Goal: Task Accomplishment & Management: Manage account settings

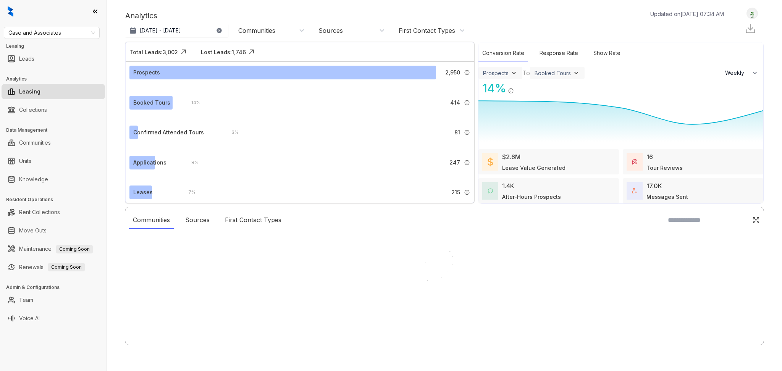
select select "******"
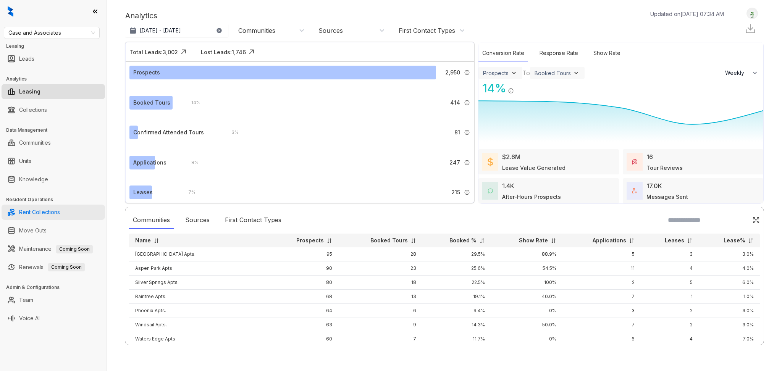
click at [45, 210] on link "Rent Collections" at bounding box center [39, 212] width 41 height 15
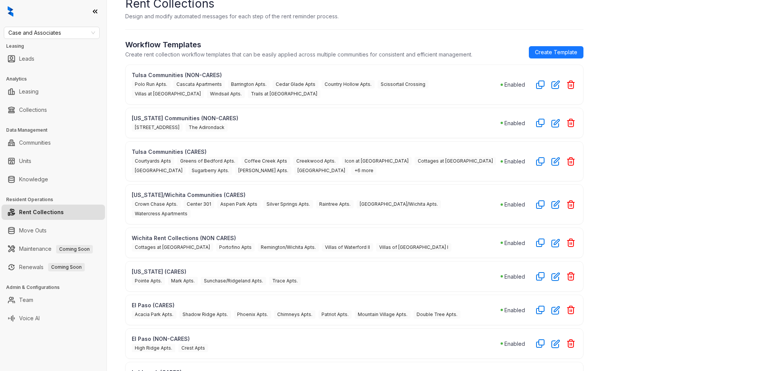
scroll to position [51, 0]
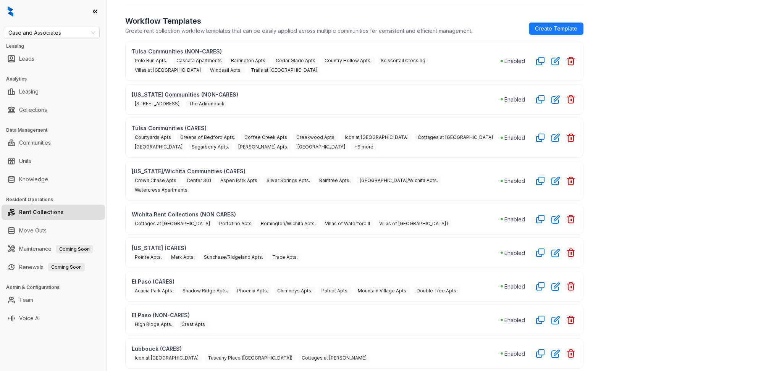
click at [351, 147] on span "+6 more" at bounding box center [363, 147] width 25 height 8
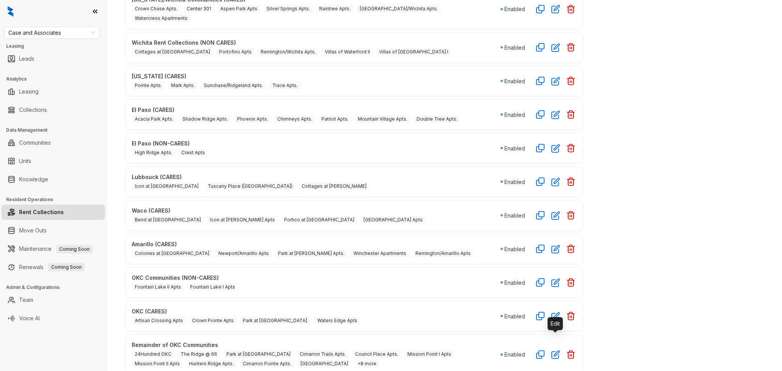
drag, startPoint x: 551, startPoint y: 337, endPoint x: 708, endPoint y: 89, distance: 293.5
click at [708, 89] on div "Home / Rent Collections Rent Collections Design and modify automated messages f…" at bounding box center [444, 185] width 675 height 371
click at [552, 350] on icon "button" at bounding box center [556, 354] width 9 height 9
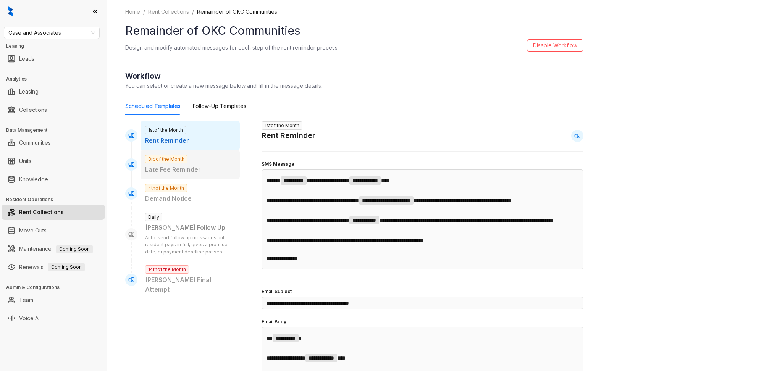
click at [212, 159] on div "3rd of the Month Late Fee Reminder" at bounding box center [190, 164] width 99 height 29
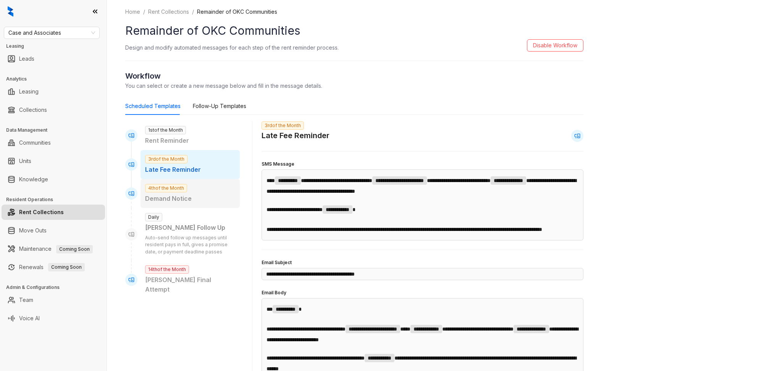
click at [206, 194] on p "Demand Notice" at bounding box center [190, 199] width 90 height 10
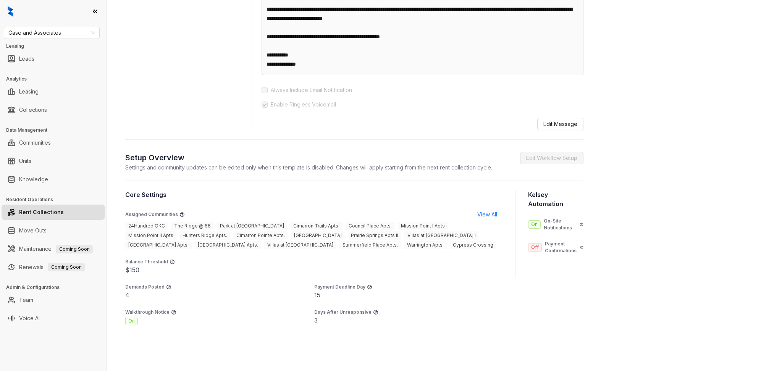
scroll to position [102, 0]
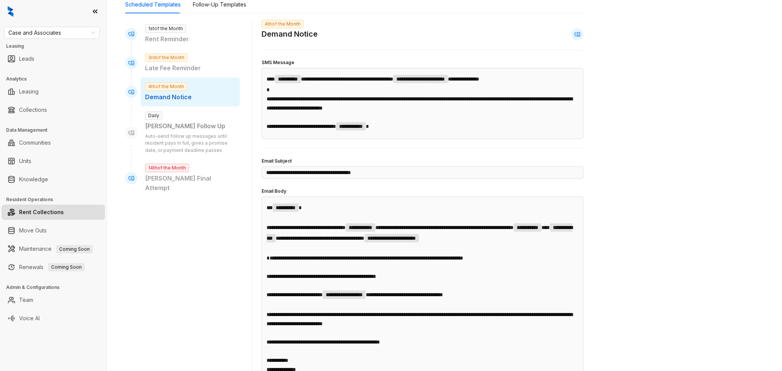
click at [178, 127] on div "Kelsey Follow Up" at bounding box center [190, 126] width 90 height 10
click at [178, 182] on p "Kelseys Final Attempt" at bounding box center [190, 183] width 90 height 19
type input "**********"
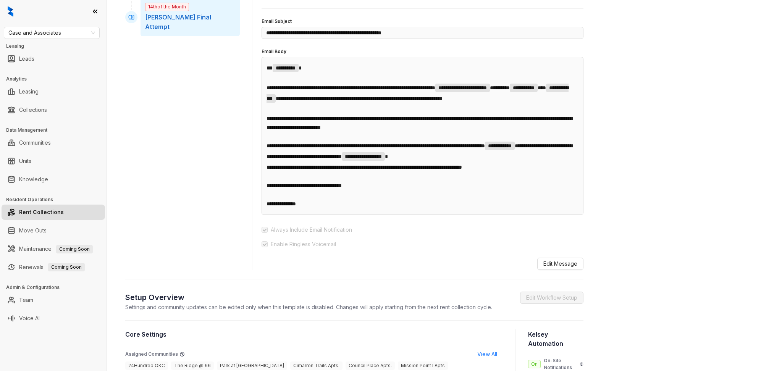
scroll to position [59, 0]
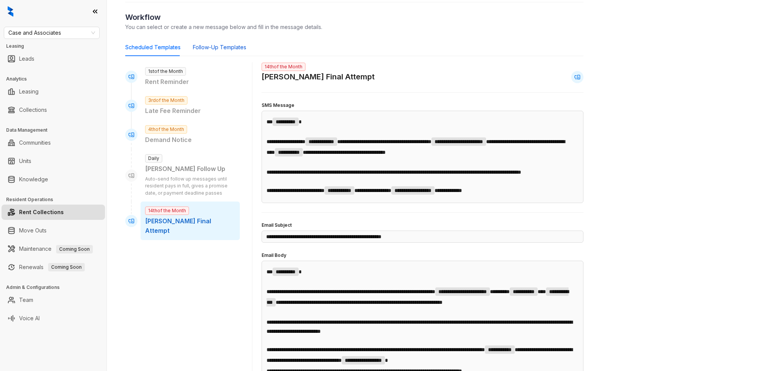
click at [208, 46] on div "Follow-Up Templates" at bounding box center [219, 47] width 53 height 8
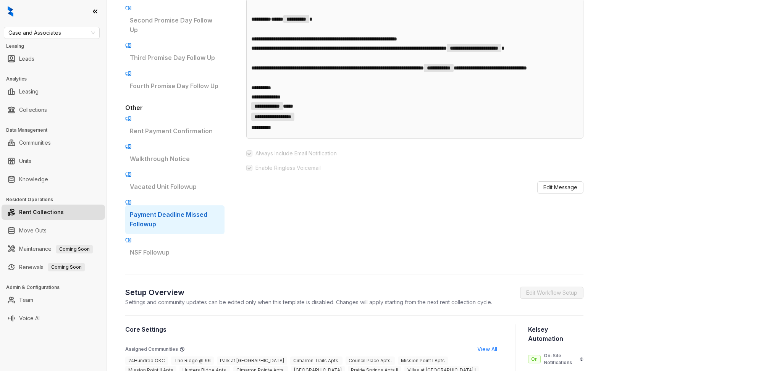
scroll to position [263, 0]
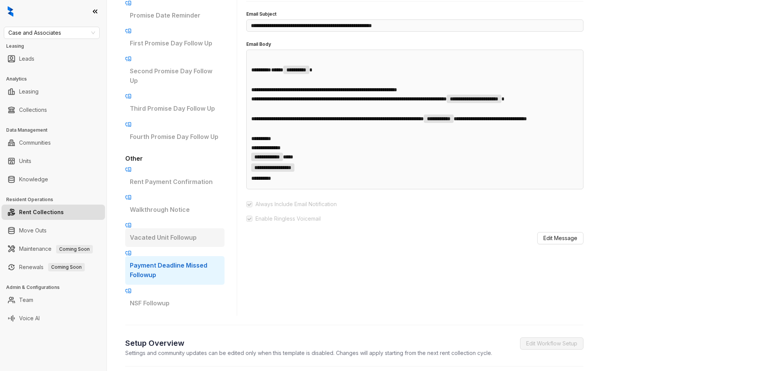
click at [209, 233] on p "Vacated Unit Followup" at bounding box center [175, 238] width 90 height 10
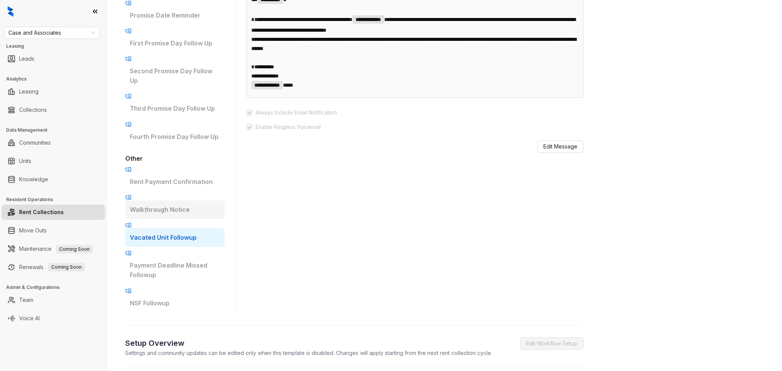
click at [191, 201] on div "Walkthrough Notice" at bounding box center [174, 210] width 99 height 19
type input "**********"
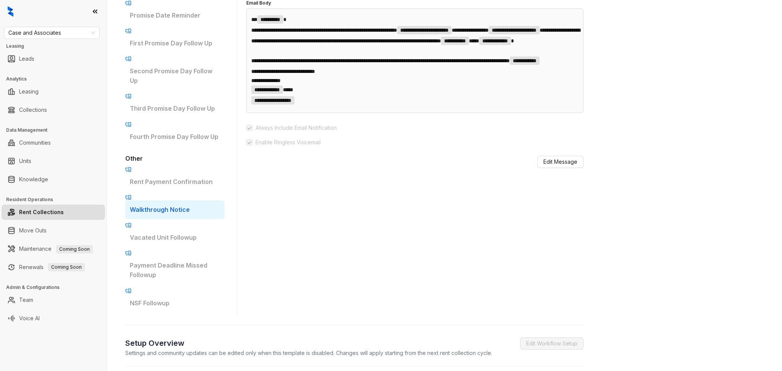
scroll to position [212, 0]
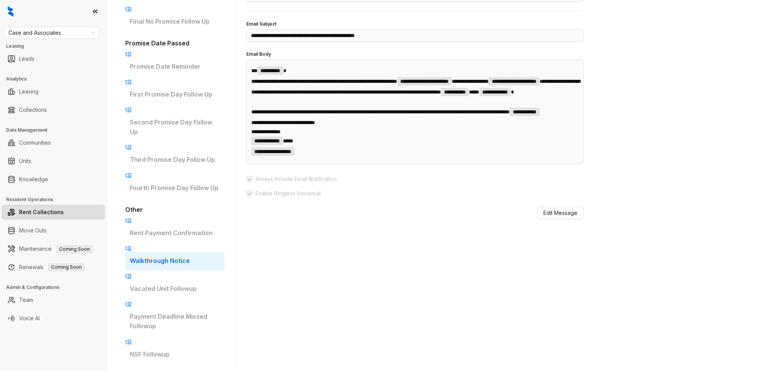
click at [461, 107] on p "﻿" at bounding box center [414, 102] width 327 height 9
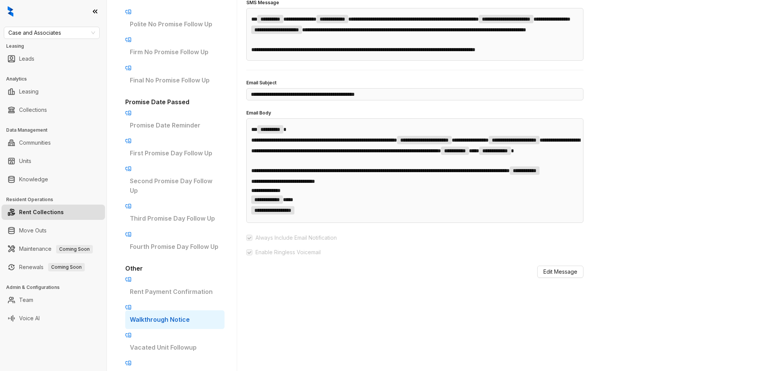
scroll to position [204, 0]
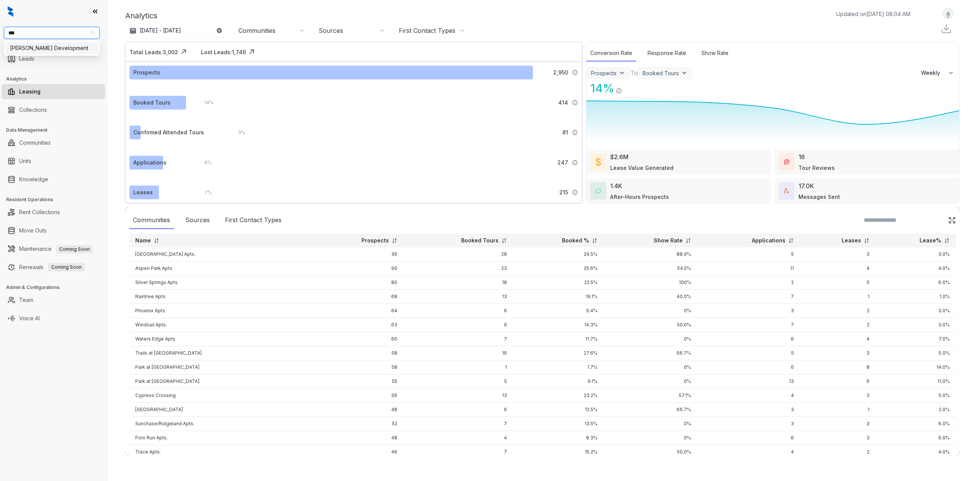
select select "******"
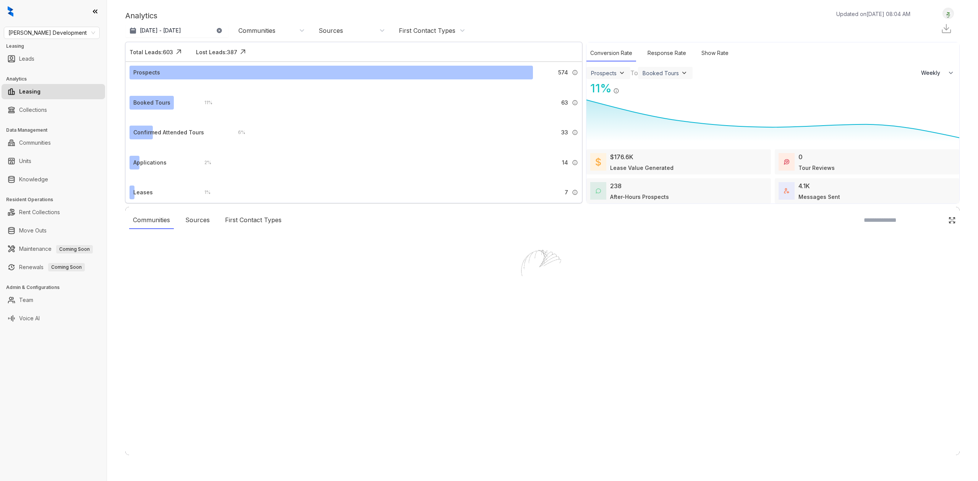
select select "******"
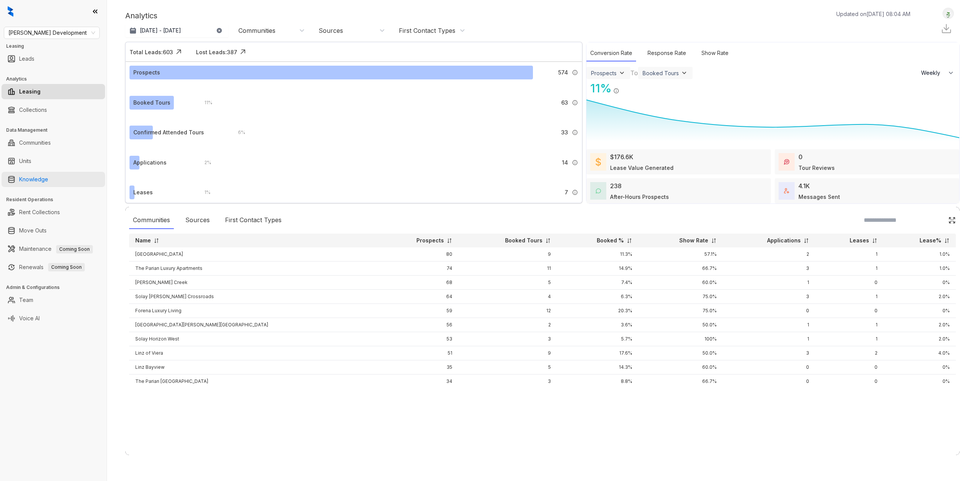
click at [48, 184] on link "Knowledge" at bounding box center [33, 179] width 29 height 15
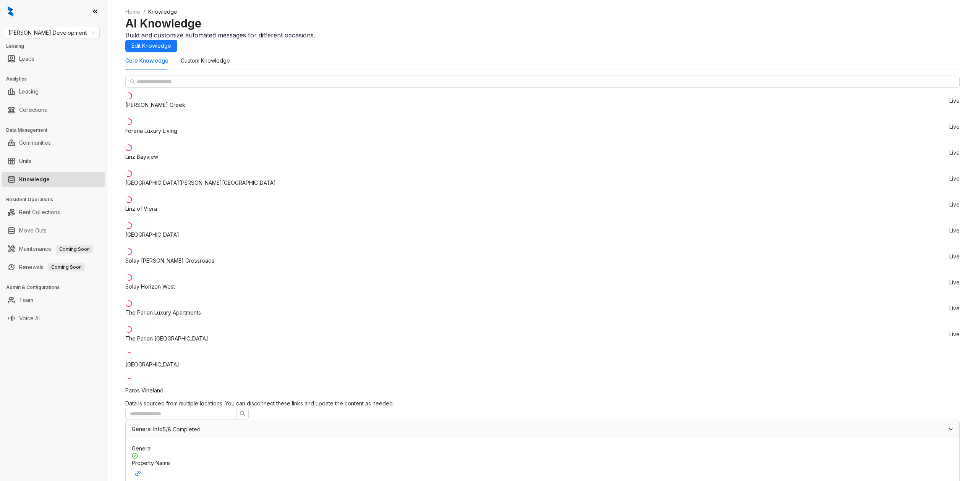
click at [170, 309] on div "The Parian Luxury Apartments" at bounding box center [163, 313] width 76 height 8
click at [503, 421] on div "General Info 6/8 Completed" at bounding box center [542, 430] width 833 height 18
click at [318, 443] on div "Specials & Promotions" at bounding box center [538, 447] width 812 height 8
click at [675, 52] on div "Home / Knowledge AI Knowledge Build and customize automated messages for differ…" at bounding box center [542, 30] width 834 height 44
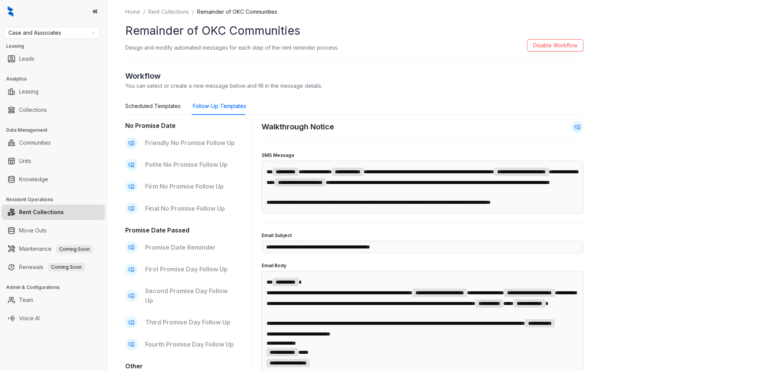
scroll to position [204, 0]
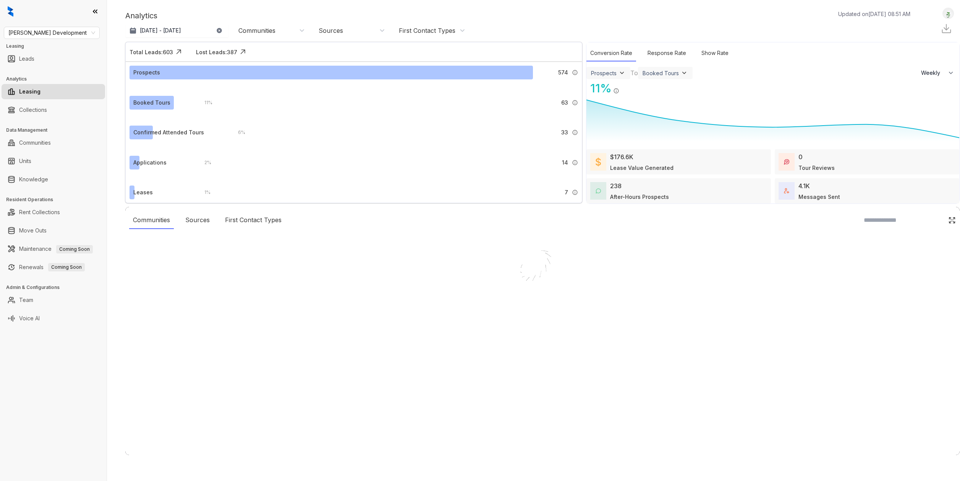
select select "******"
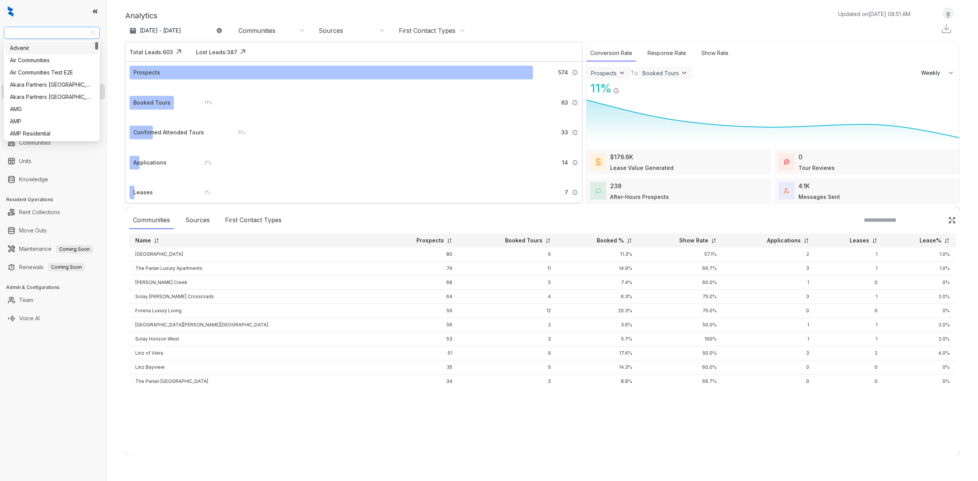
click at [55, 34] on span "[PERSON_NAME] Development" at bounding box center [51, 32] width 87 height 11
click at [381, 11] on div "Analytics Updated on [DATE] 08:51 AM" at bounding box center [521, 15] width 793 height 11
click at [48, 180] on link "Knowledge" at bounding box center [33, 179] width 29 height 15
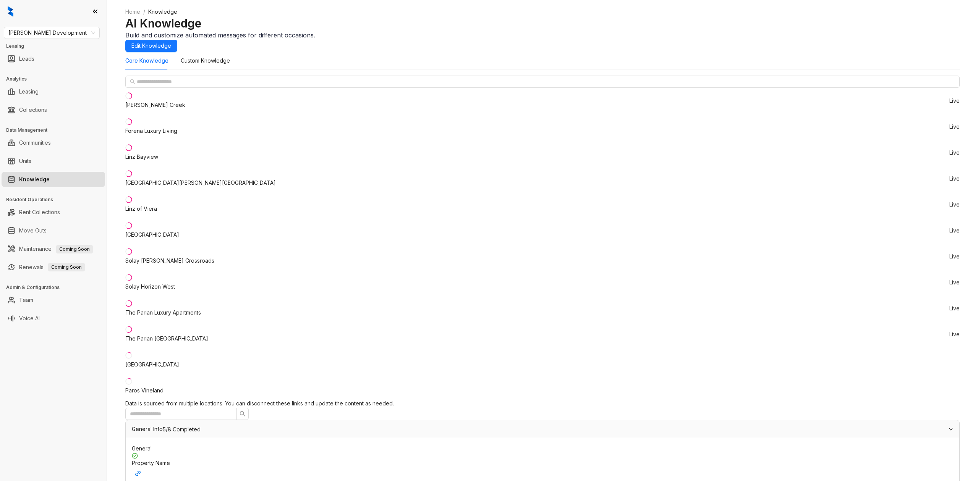
click at [173, 309] on div "The Parian Luxury Apartments" at bounding box center [163, 313] width 76 height 8
click at [333, 425] on div "General Info 6/8 Completed" at bounding box center [538, 429] width 812 height 8
click at [343, 438] on div "Specials & Promotions" at bounding box center [542, 447] width 833 height 18
click at [865, 277] on span "Edit" at bounding box center [862, 277] width 27 height 8
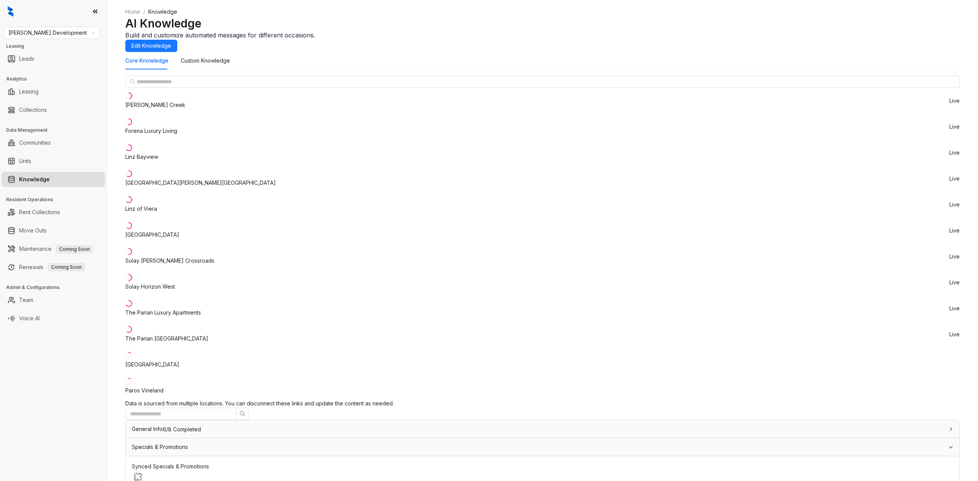
drag, startPoint x: 390, startPoint y: 419, endPoint x: 301, endPoint y: 413, distance: 88.8
type textarea "**********"
